Goal: Task Accomplishment & Management: Manage account settings

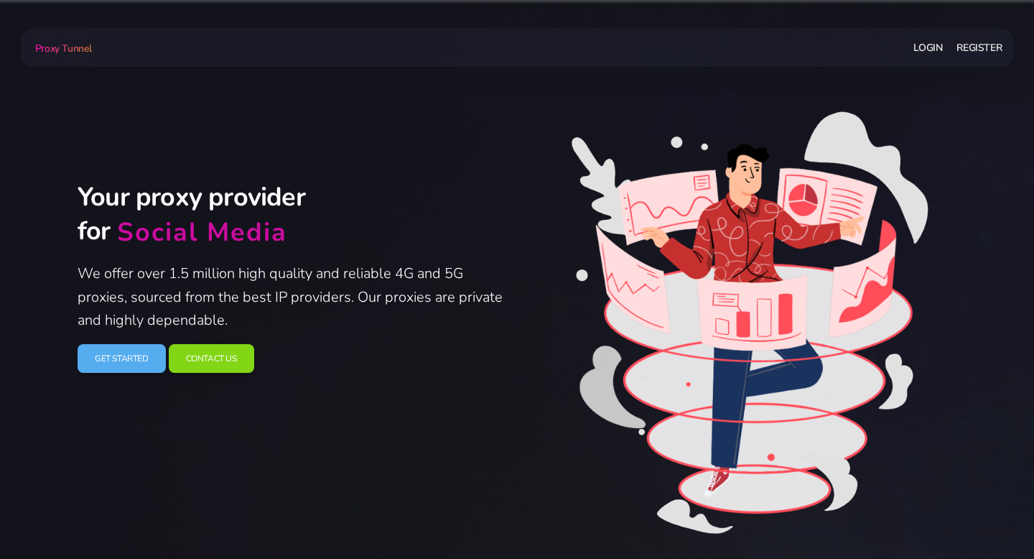
click at [924, 55] on link "Login" at bounding box center [928, 47] width 29 height 27
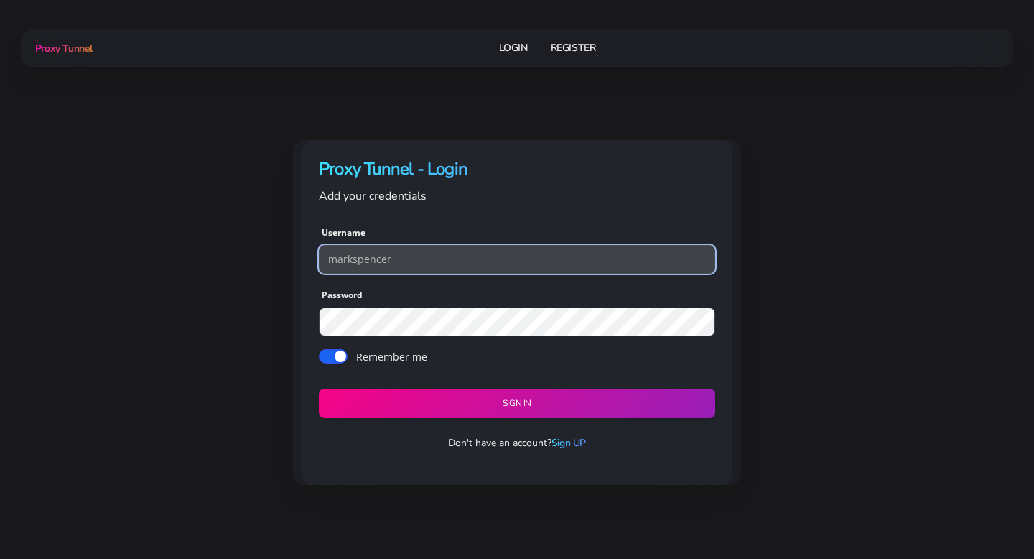
click at [436, 266] on input "markspencer" at bounding box center [517, 259] width 396 height 29
type input "theking"
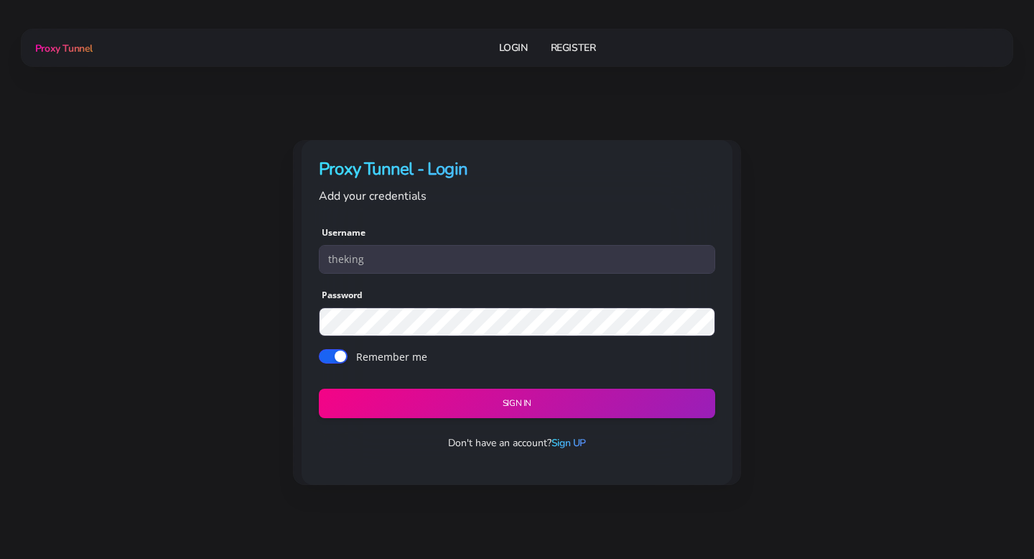
click at [428, 419] on div "Username theking Password Remember me Sign in" at bounding box center [517, 320] width 431 height 231
click at [428, 407] on button "Sign in" at bounding box center [517, 404] width 404 height 30
